Goal: Task Accomplishment & Management: Manage account settings

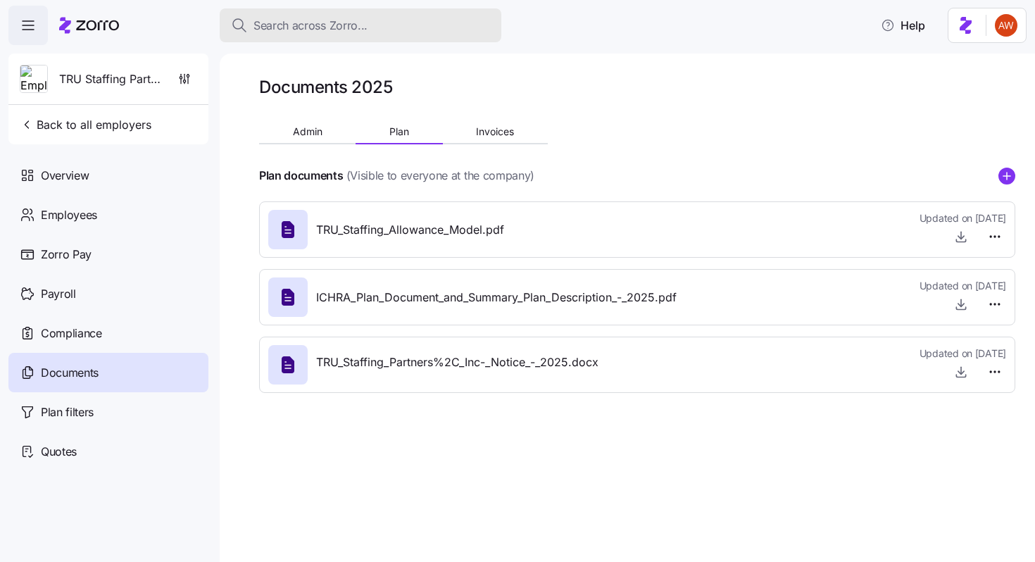
click at [287, 30] on span "Search across Zorro..." at bounding box center [310, 26] width 114 height 18
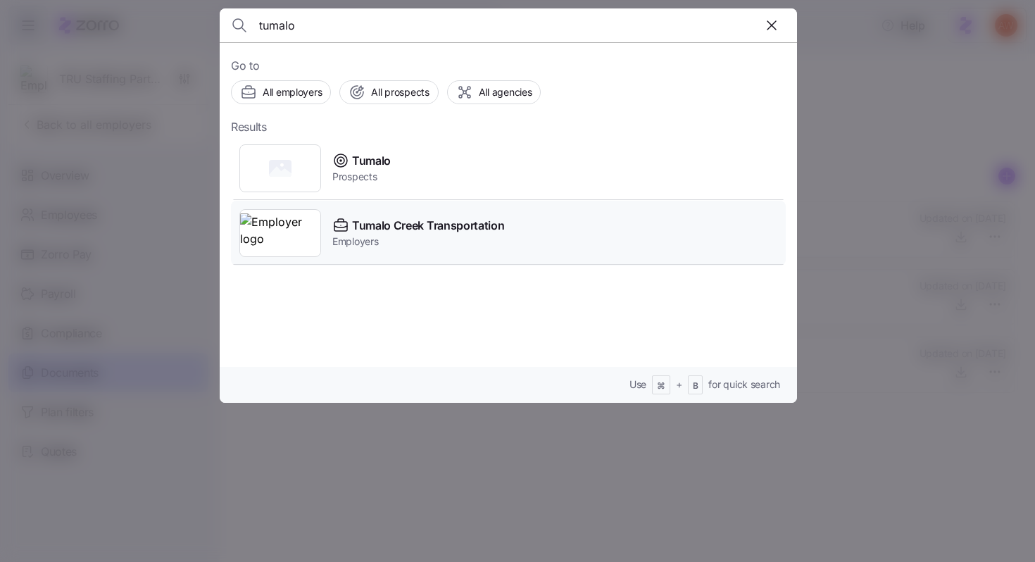
type input "tumalo"
click at [377, 230] on span "Tumalo Creek Transportation" at bounding box center [428, 226] width 152 height 18
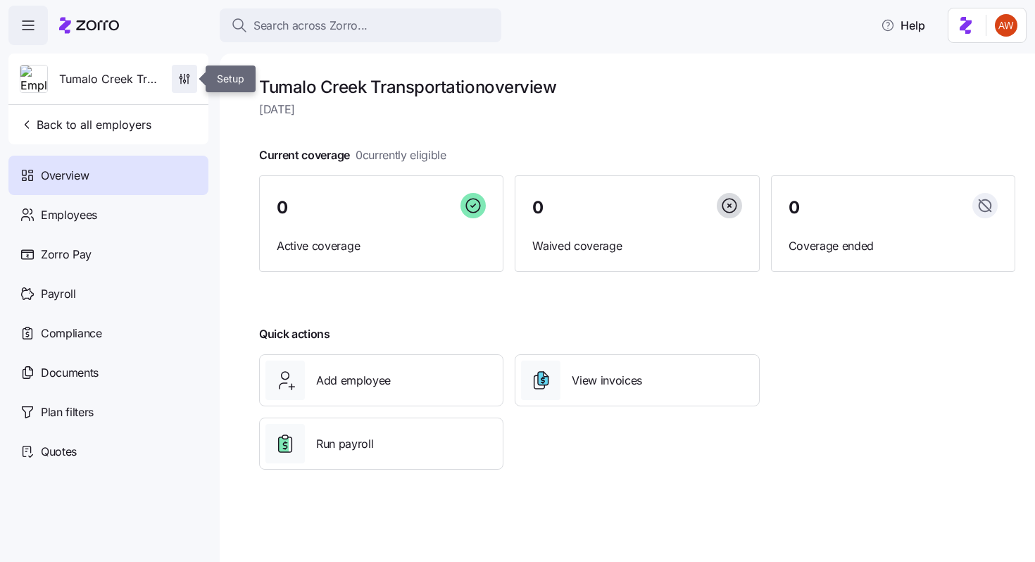
click at [180, 89] on span "button" at bounding box center [184, 78] width 24 height 27
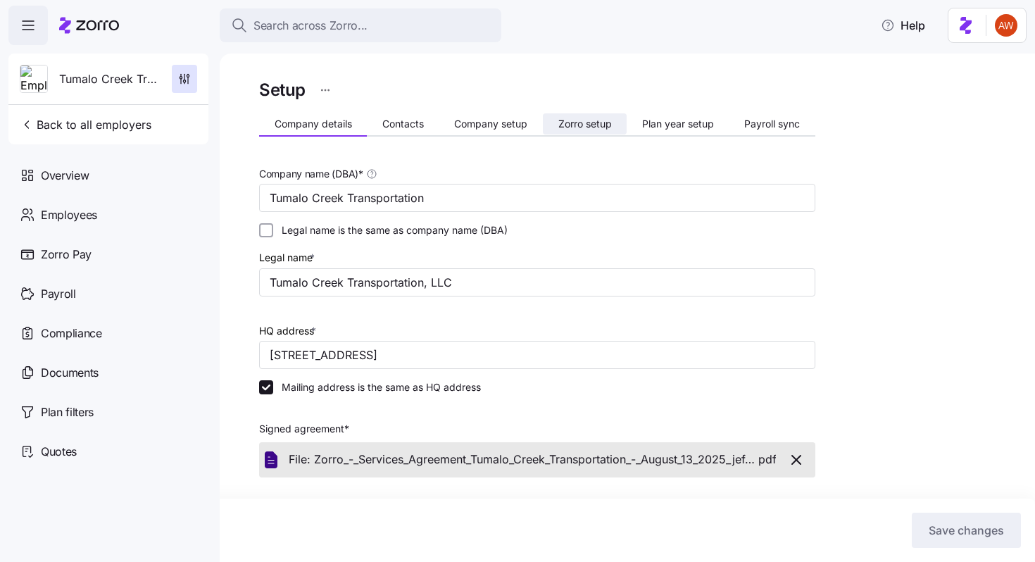
click at [584, 127] on span "Zorro setup" at bounding box center [585, 124] width 54 height 10
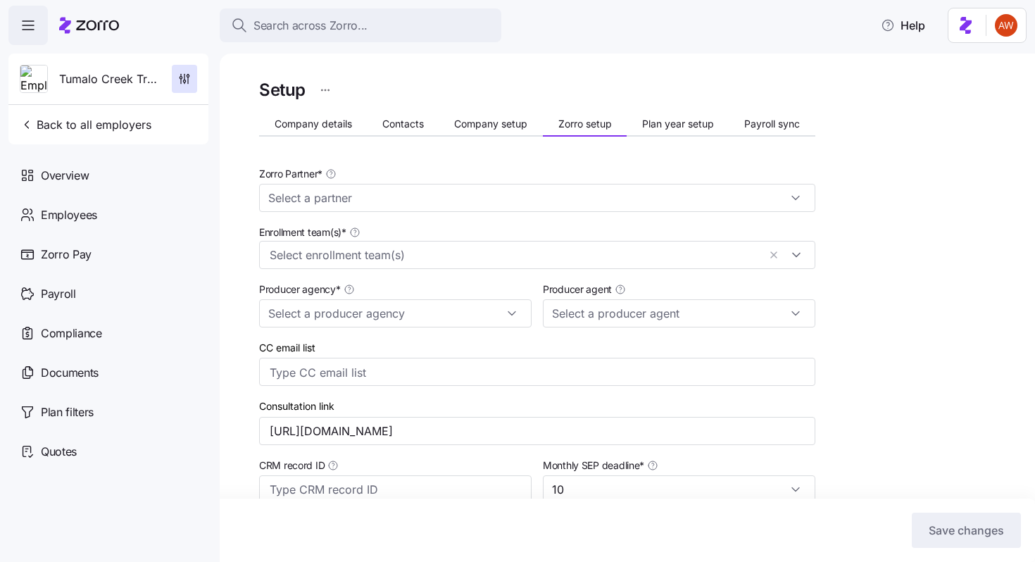
type input "Zorro"
type input "BSB Consultants"
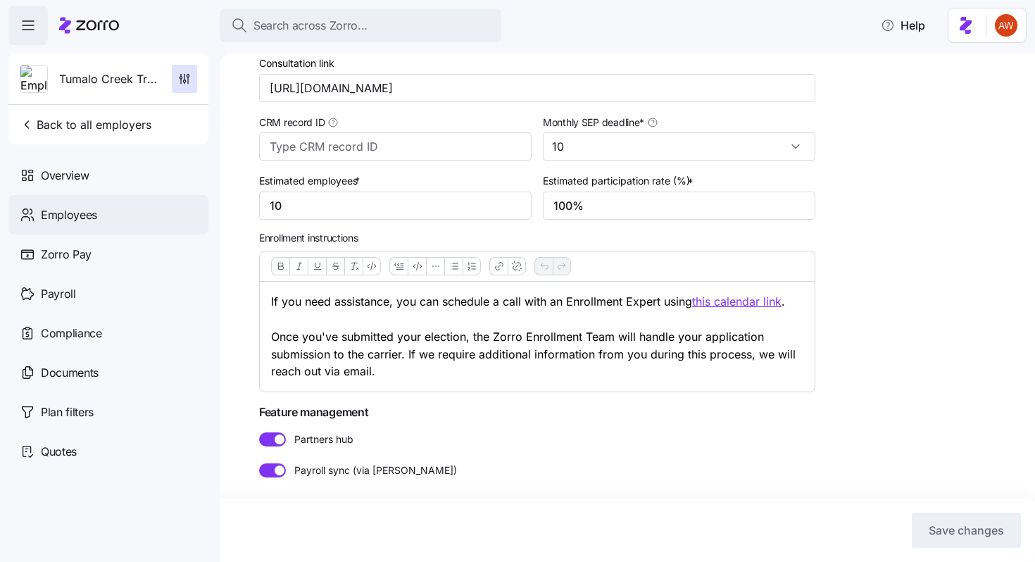
click at [105, 211] on div "Employees" at bounding box center [108, 214] width 200 height 39
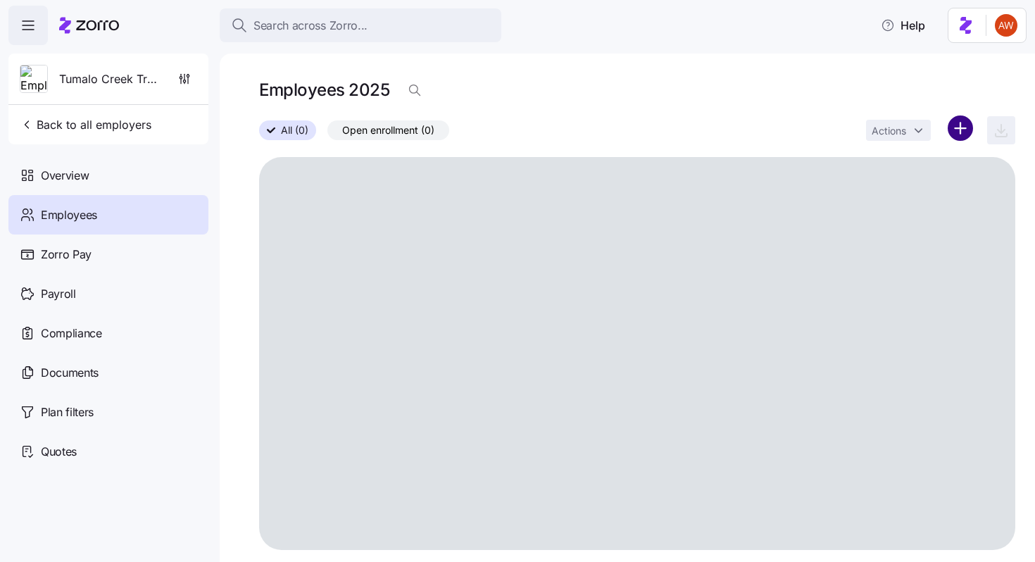
click at [968, 125] on html "Search across Zorro... Help Tumalo Creek Transportation Back to all employers O…" at bounding box center [517, 276] width 1035 height 553
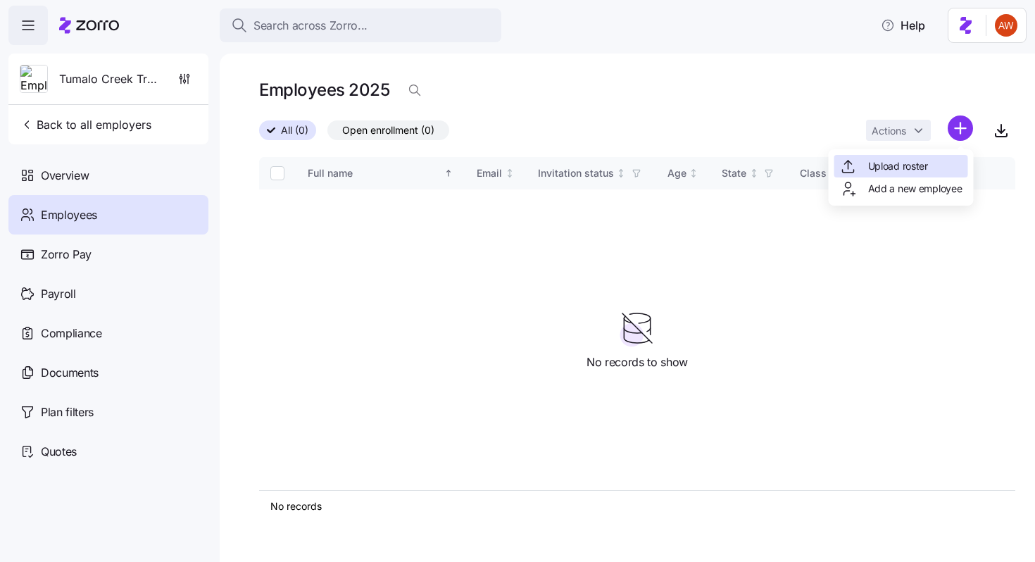
click at [935, 161] on div "Upload roster" at bounding box center [901, 166] width 134 height 23
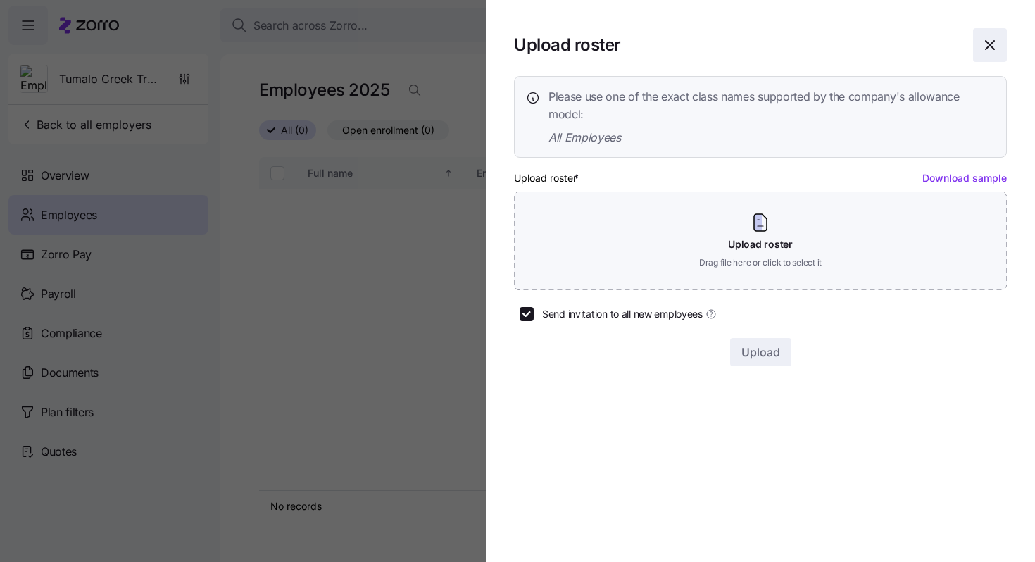
click at [993, 46] on icon "button" at bounding box center [989, 45] width 17 height 17
